Goal: Check status: Check status

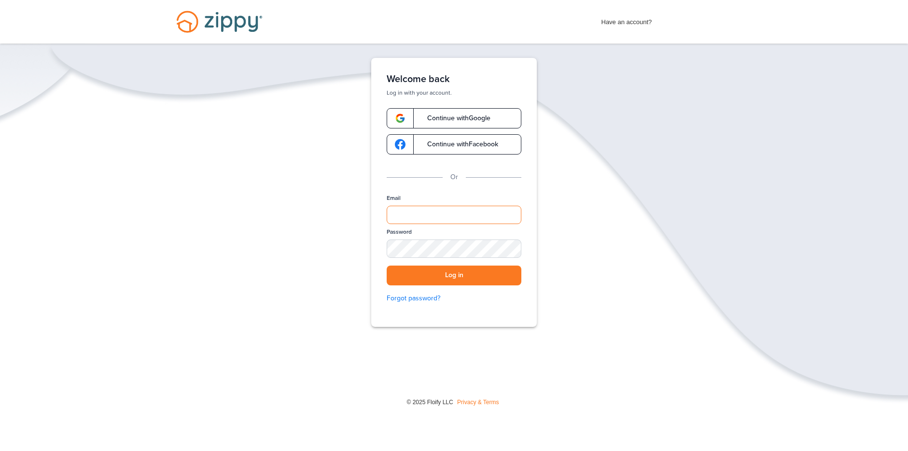
click at [423, 214] on input "Email" at bounding box center [454, 215] width 135 height 18
type input "**********"
click at [467, 273] on button "Log in" at bounding box center [454, 275] width 135 height 20
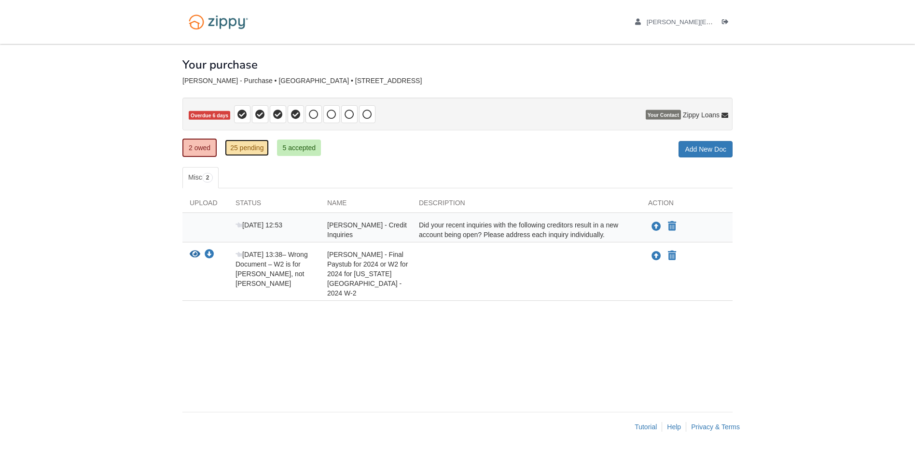
click at [239, 150] on link "25 pending" at bounding box center [247, 148] width 44 height 16
